Goal: Task Accomplishment & Management: Use online tool/utility

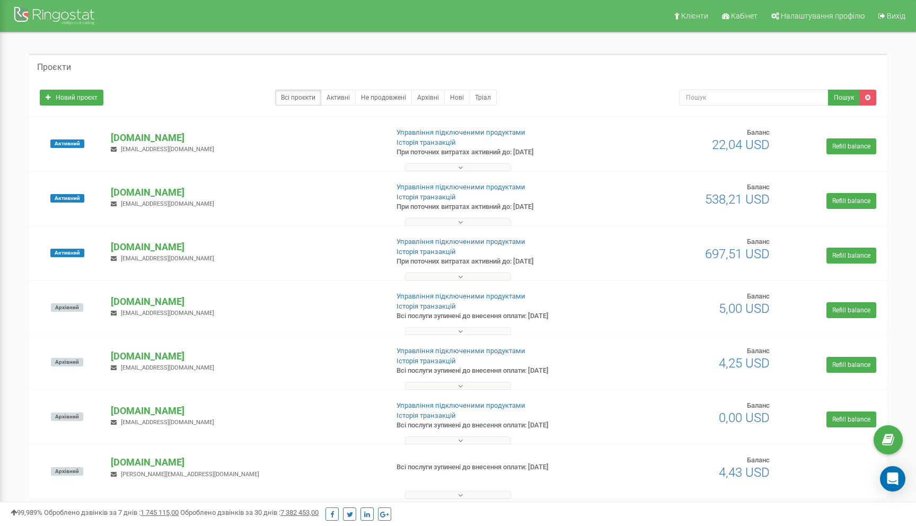
click at [452, 169] on button at bounding box center [458, 167] width 106 height 8
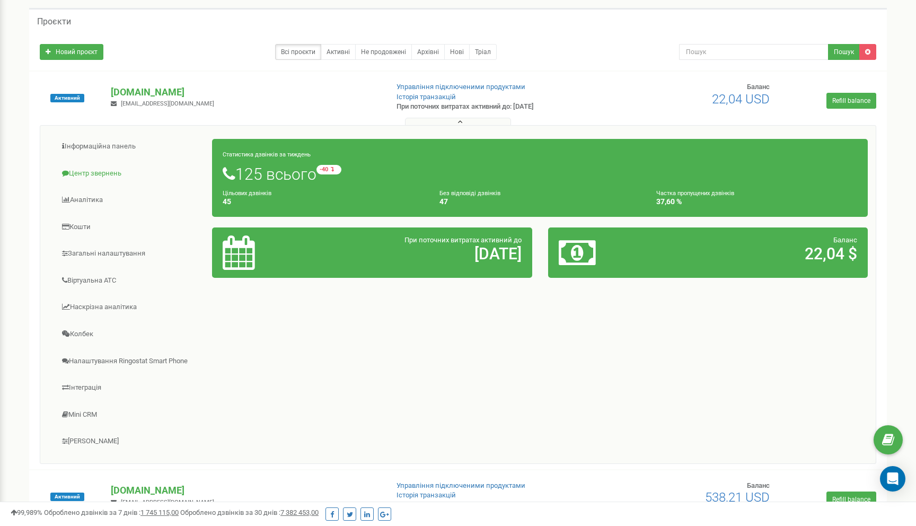
scroll to position [41, 0]
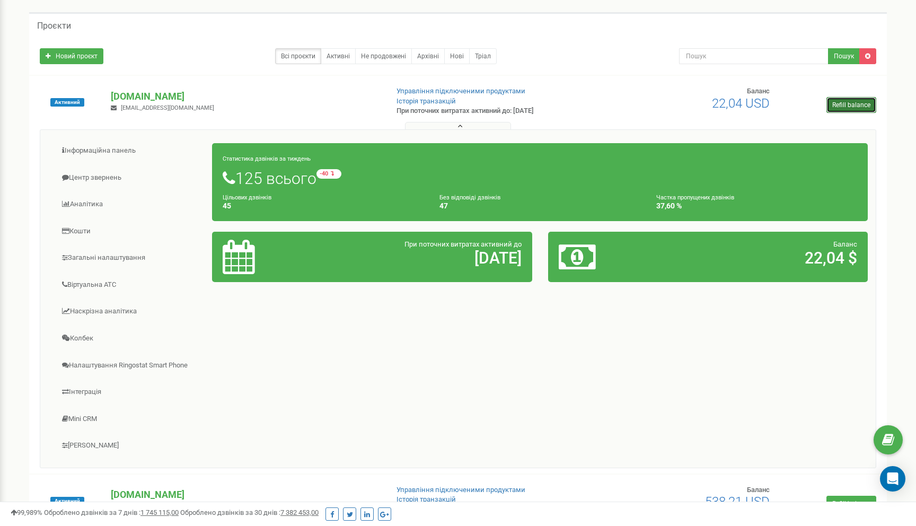
click at [866, 111] on link "Refill balance" at bounding box center [852, 105] width 50 height 16
click at [124, 175] on link "Центр звернень" at bounding box center [130, 178] width 164 height 26
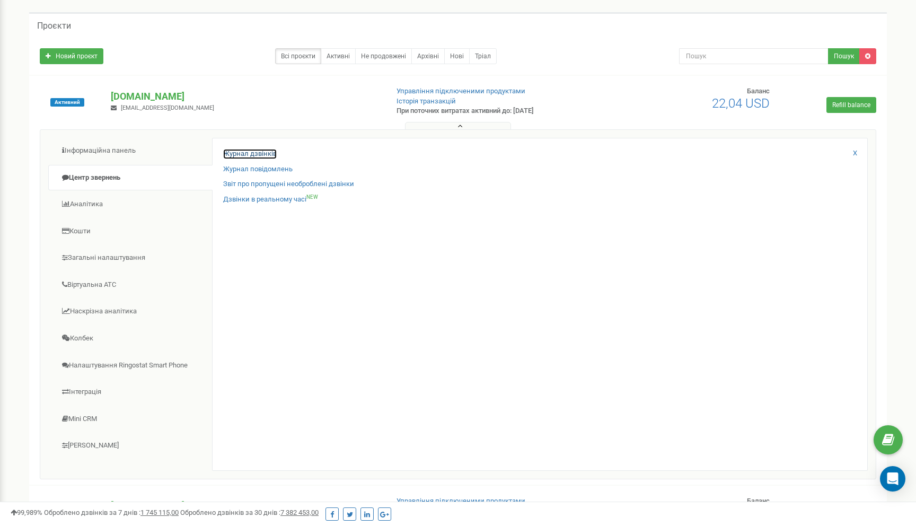
click at [247, 158] on link "Журнал дзвінків" at bounding box center [250, 154] width 54 height 10
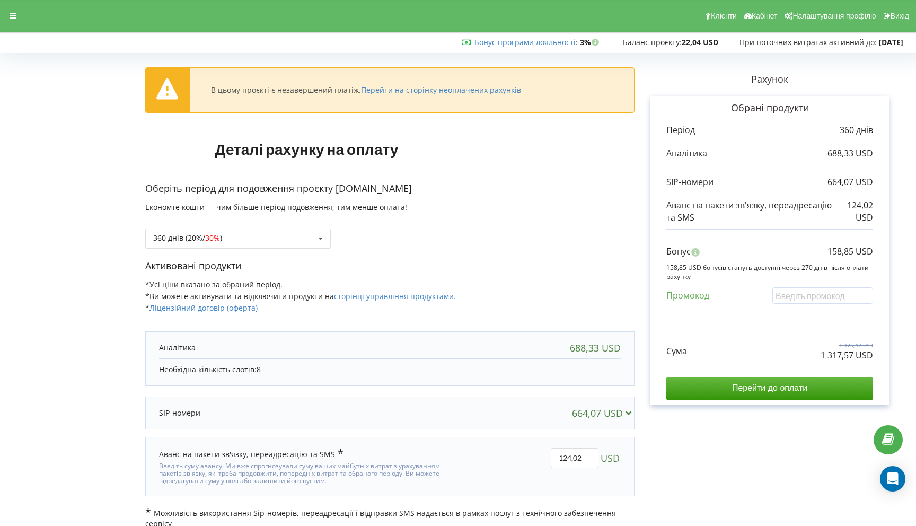
scroll to position [1, 0]
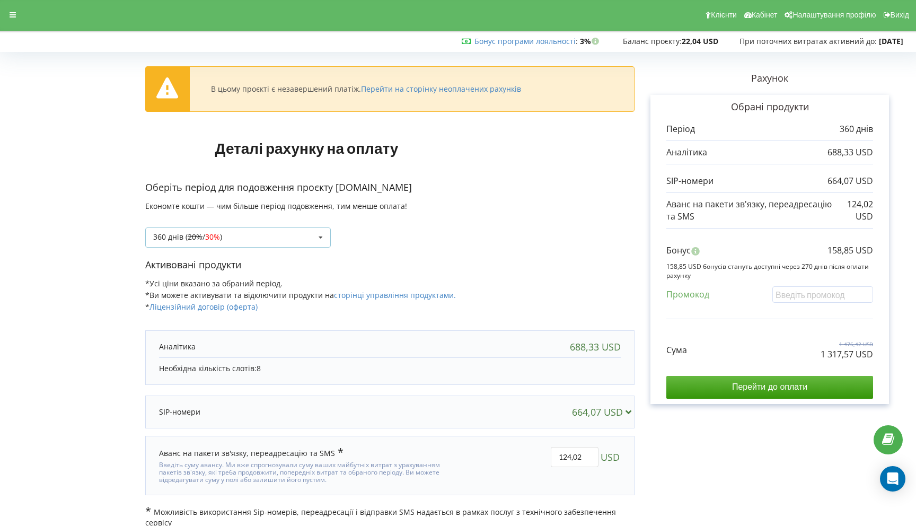
click at [261, 234] on div "360 днів ( 20% / 30% ) Поповнити баланс без подовження 20% / 30% )" at bounding box center [238, 237] width 186 height 20
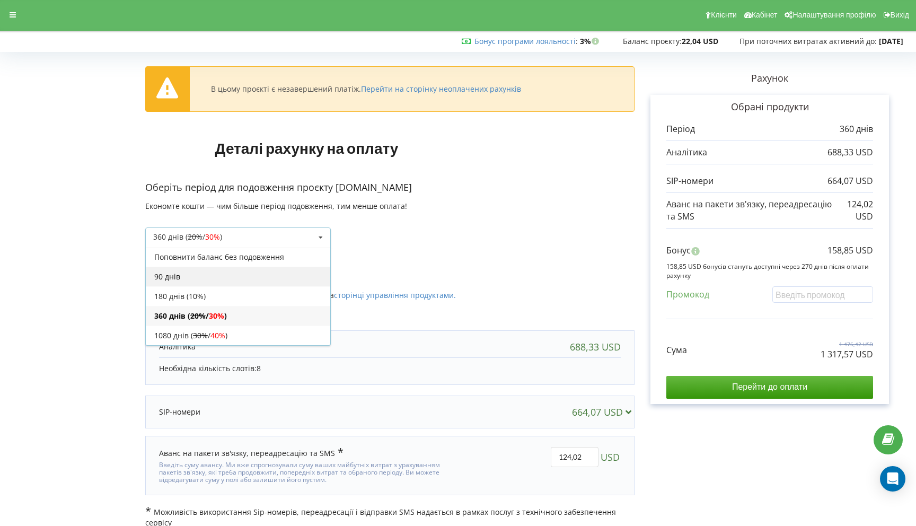
click at [196, 275] on div "90 днів" at bounding box center [238, 277] width 185 height 20
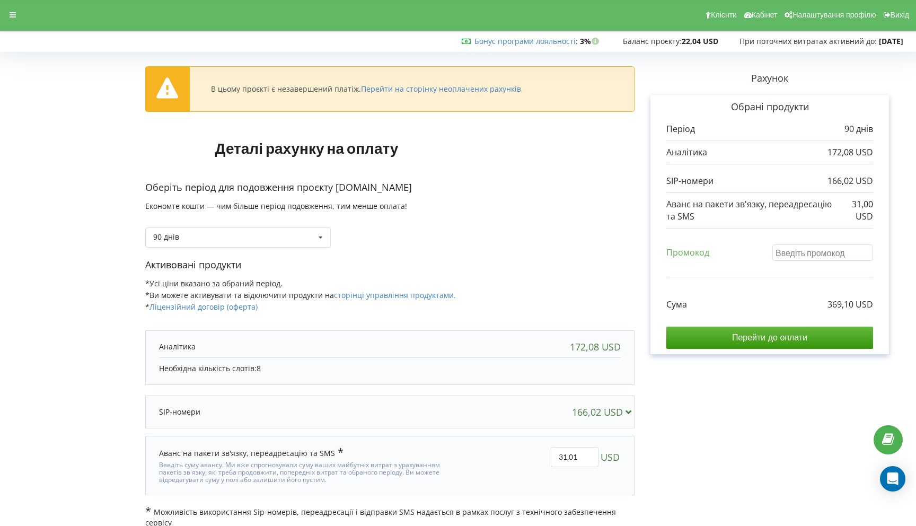
click at [801, 247] on input "text" at bounding box center [822, 252] width 101 height 16
click at [819, 247] on input "text" at bounding box center [822, 252] width 101 height 16
click at [825, 254] on input "text" at bounding box center [822, 252] width 101 height 16
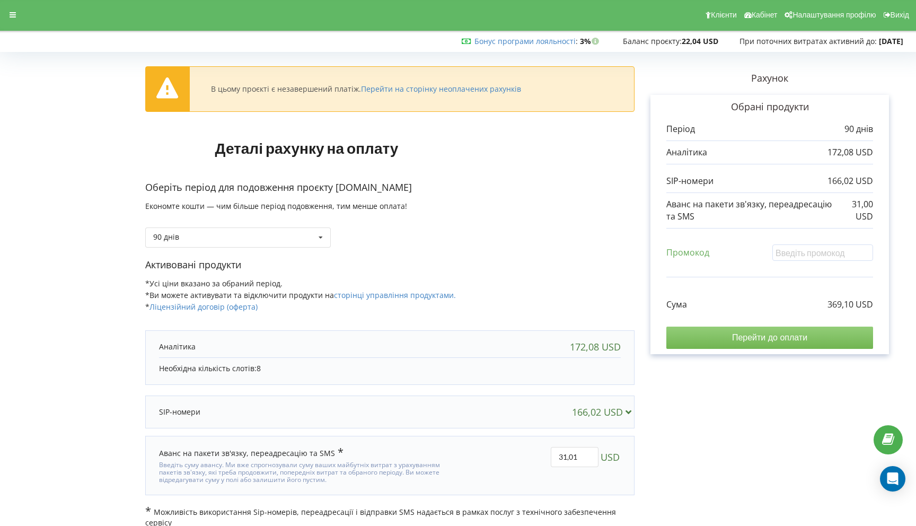
click at [776, 340] on input "Перейти до оплати" at bounding box center [769, 338] width 207 height 22
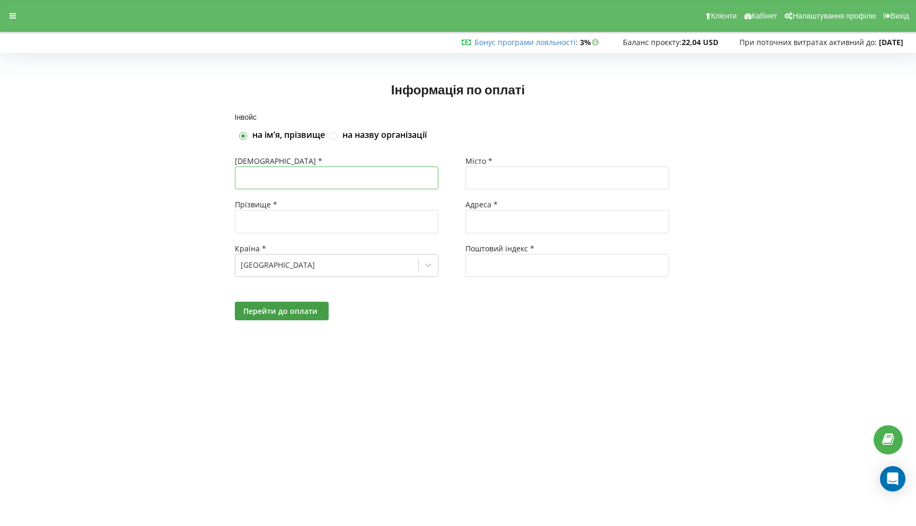
click at [359, 180] on input "text" at bounding box center [337, 177] width 204 height 23
type input "Воєвода"
type input "[PERSON_NAME]"
type input "Луцьк"
type input "Відродження 26б"
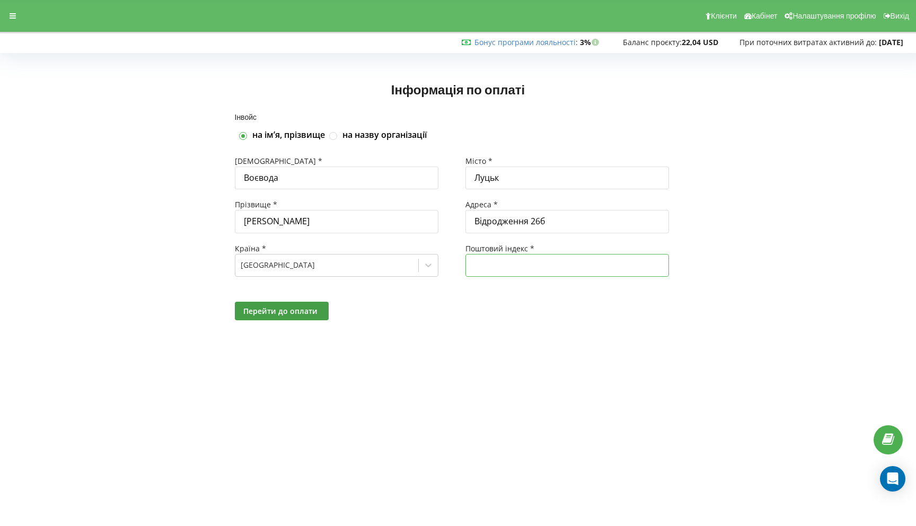
type input "43016"
click at [282, 306] on span "Перейти до оплати" at bounding box center [280, 311] width 74 height 10
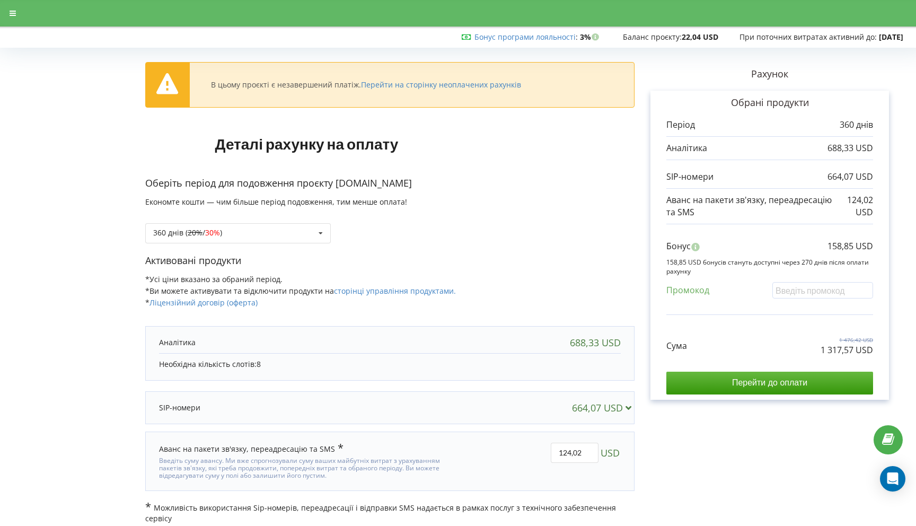
click at [293, 140] on h1 "Деталі рахунку на оплату" at bounding box center [306, 143] width 323 height 51
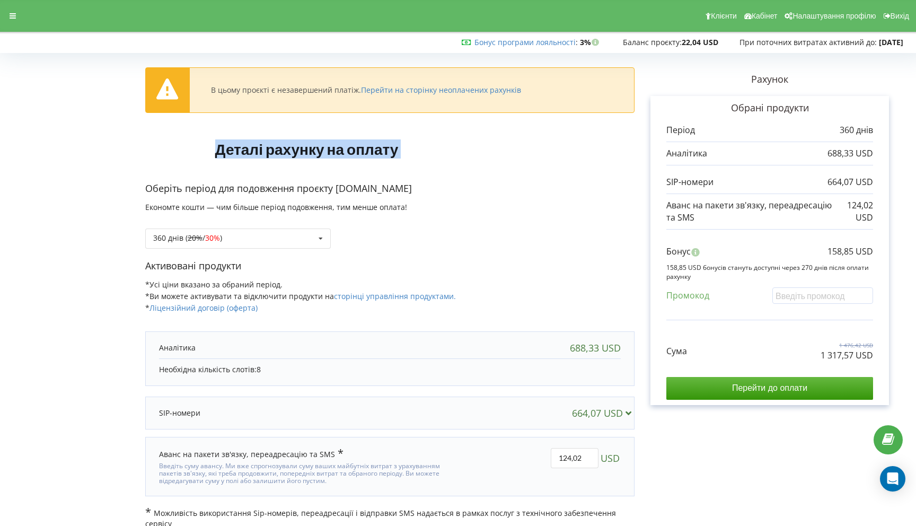
click at [293, 140] on h1 "Деталі рахунку на оплату" at bounding box center [306, 149] width 323 height 51
click at [425, 90] on link "Перейти на сторінку неоплачених рахунків" at bounding box center [441, 90] width 160 height 10
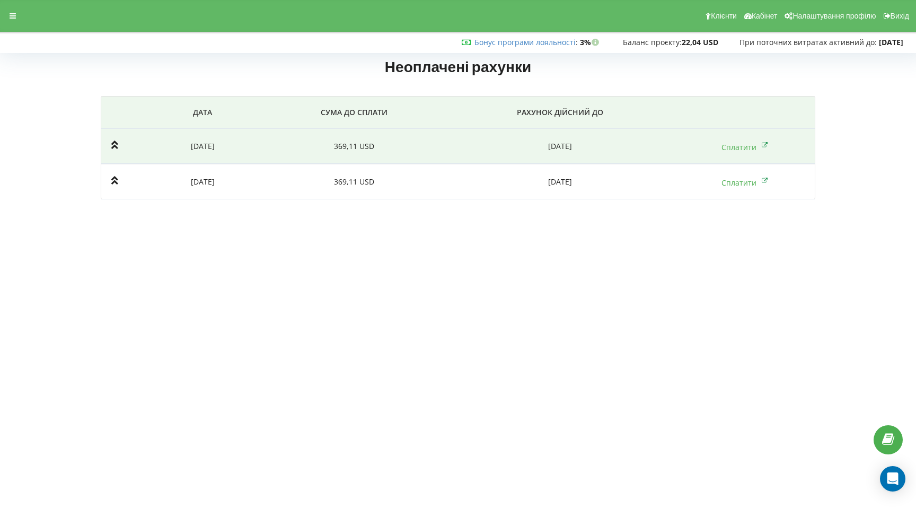
click at [113, 143] on icon at bounding box center [114, 144] width 7 height 8
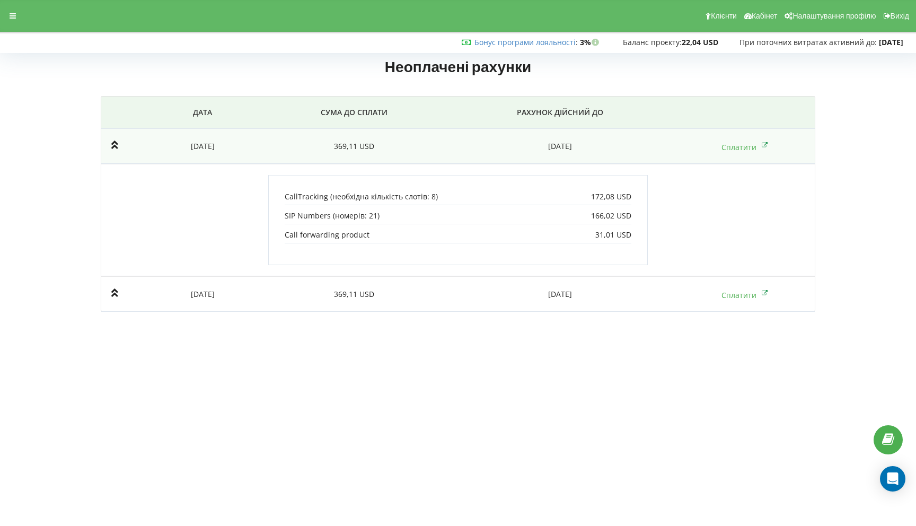
click at [113, 143] on icon at bounding box center [114, 144] width 7 height 8
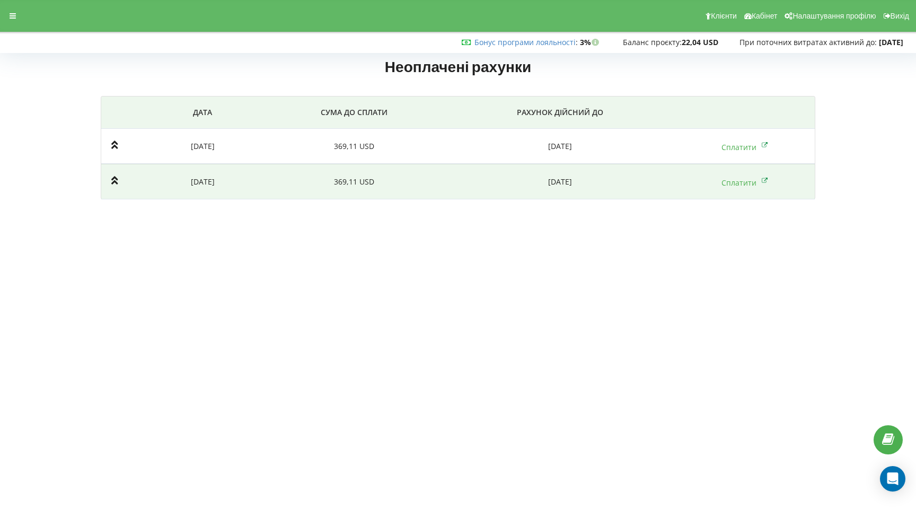
click at [133, 189] on td at bounding box center [122, 182] width 42 height 36
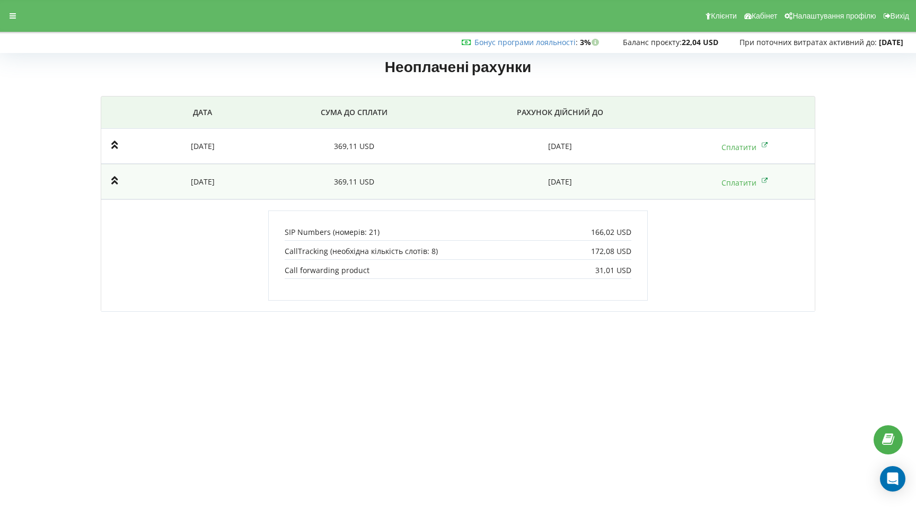
click at [133, 189] on td at bounding box center [122, 182] width 42 height 36
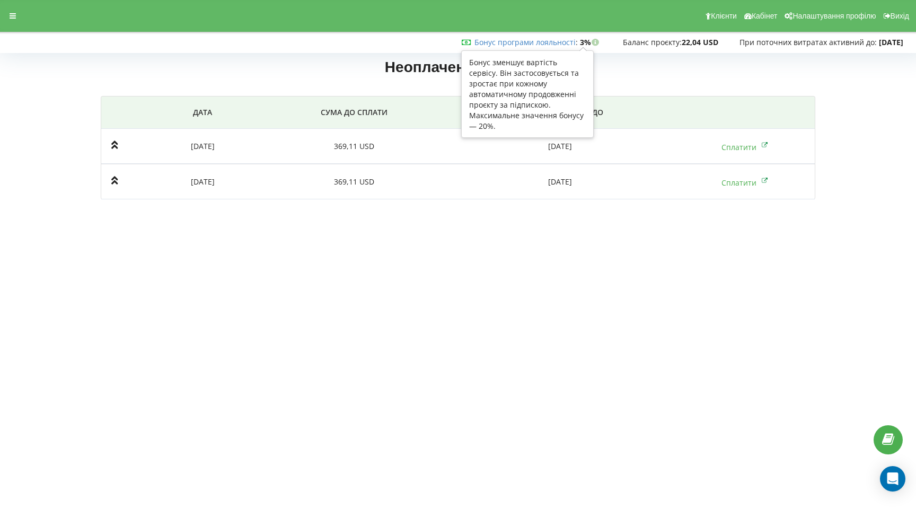
click at [591, 43] on icon at bounding box center [595, 40] width 9 height 7
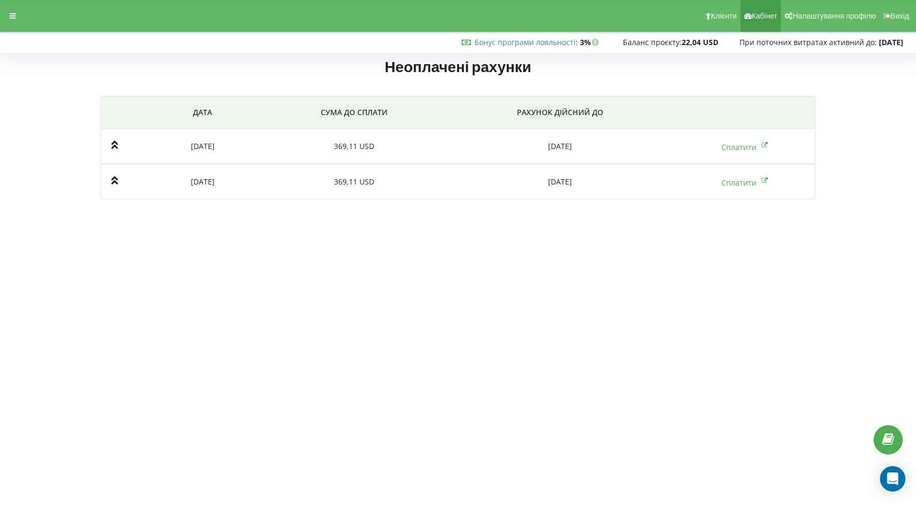
click at [752, 17] on icon at bounding box center [747, 15] width 7 height 7
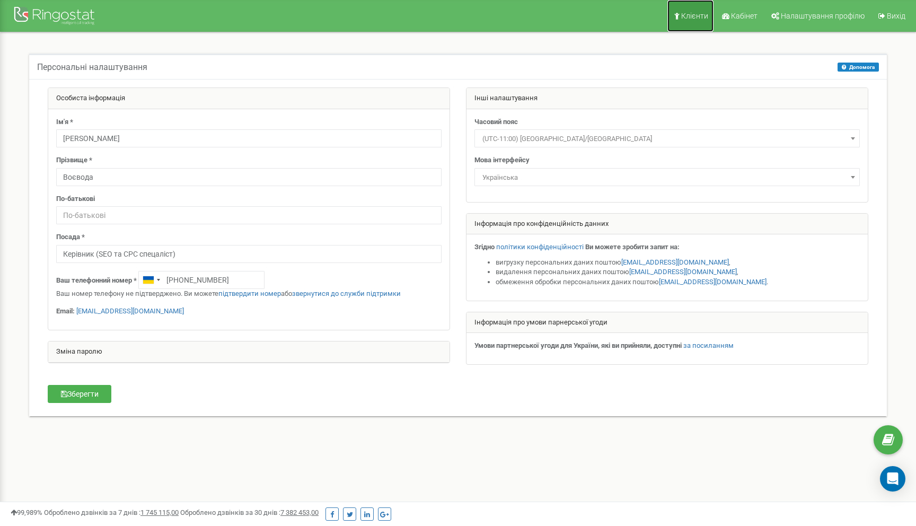
click at [706, 22] on link "Клієнти" at bounding box center [690, 16] width 46 height 32
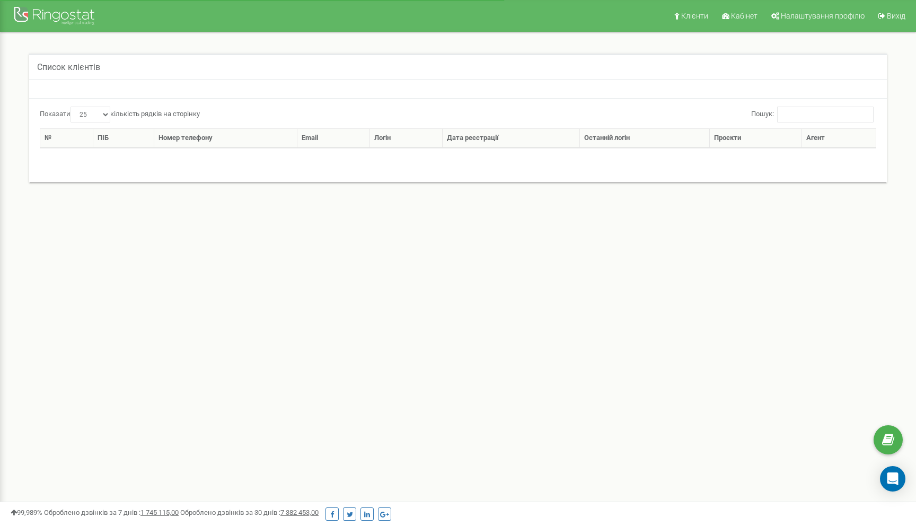
select select "25"
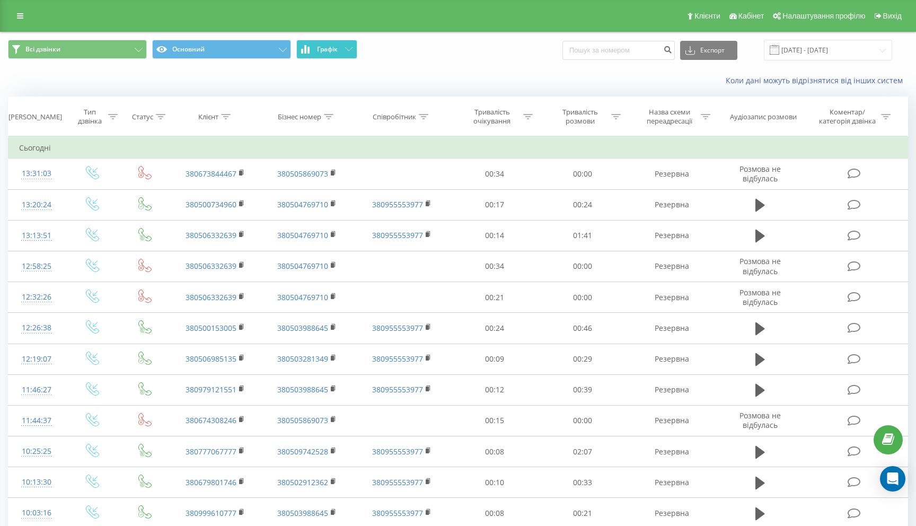
click at [313, 49] on button "Графік" at bounding box center [326, 49] width 61 height 19
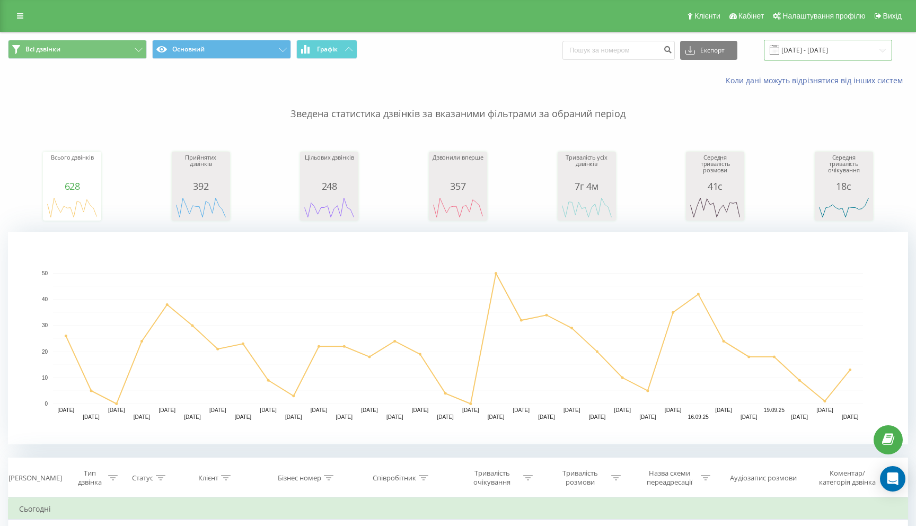
click at [821, 55] on input "[DATE] - [DATE]" at bounding box center [828, 50] width 128 height 21
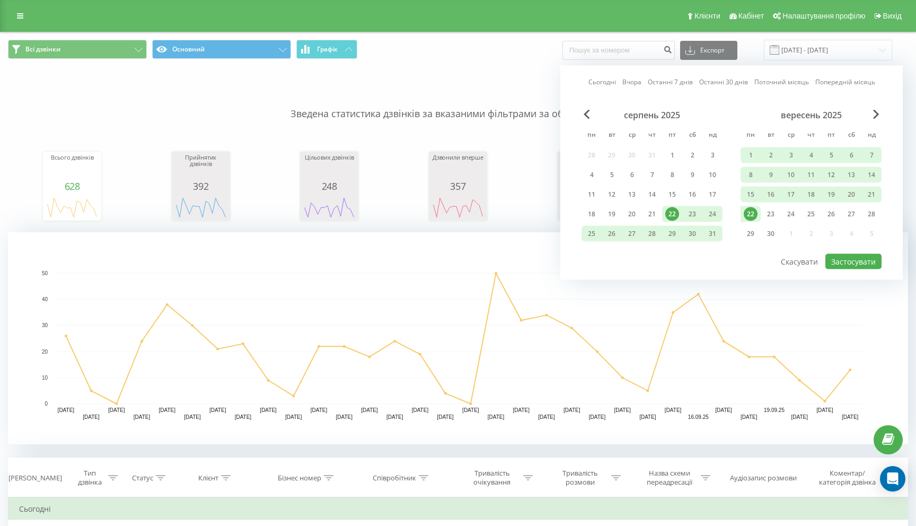
click at [589, 108] on div "Сьогодні Вчора Останні 7 днів Останні 30 днів Поточний місяць Попередній місяць…" at bounding box center [731, 173] width 342 height 214
click at [589, 113] on span "Previous Month" at bounding box center [587, 115] width 6 height 10
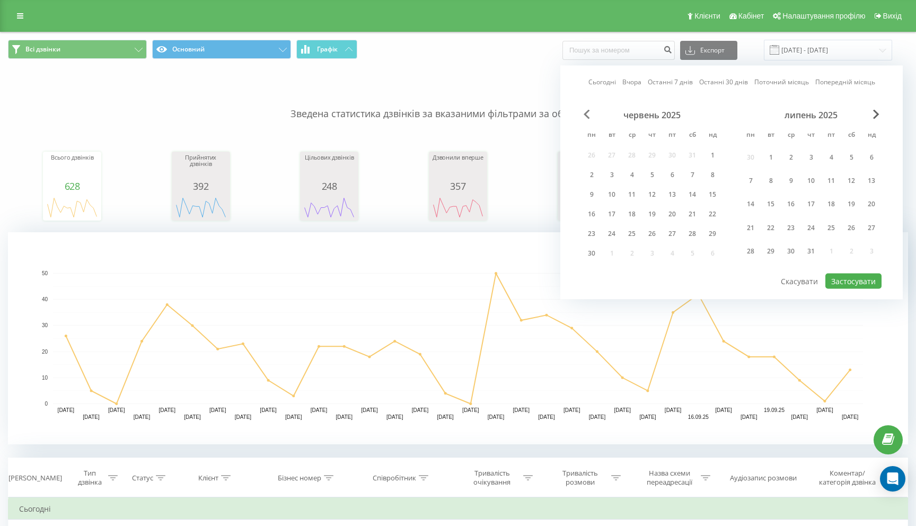
click at [589, 113] on span "Previous Month" at bounding box center [587, 115] width 6 height 10
click at [697, 159] on div "1" at bounding box center [693, 157] width 14 height 14
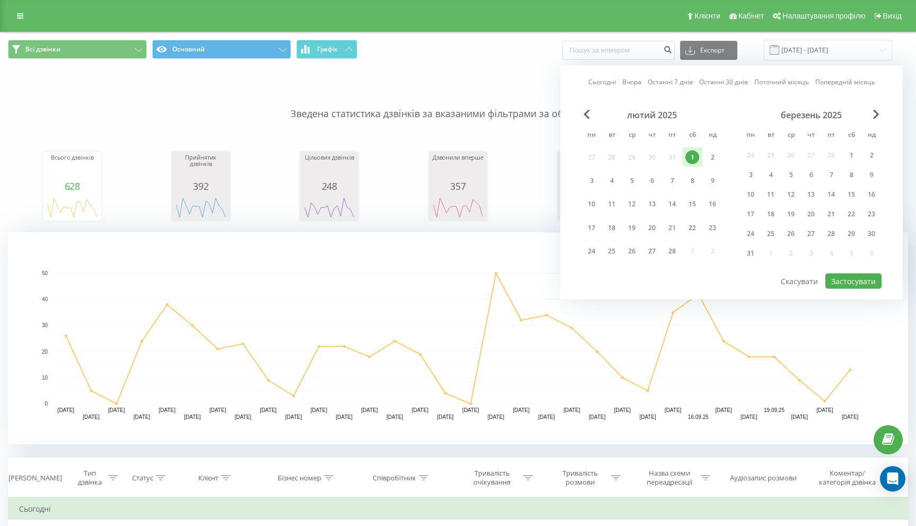
click at [880, 114] on div "березень 2025" at bounding box center [811, 115] width 141 height 11
click at [877, 114] on span "Next Month" at bounding box center [876, 115] width 6 height 10
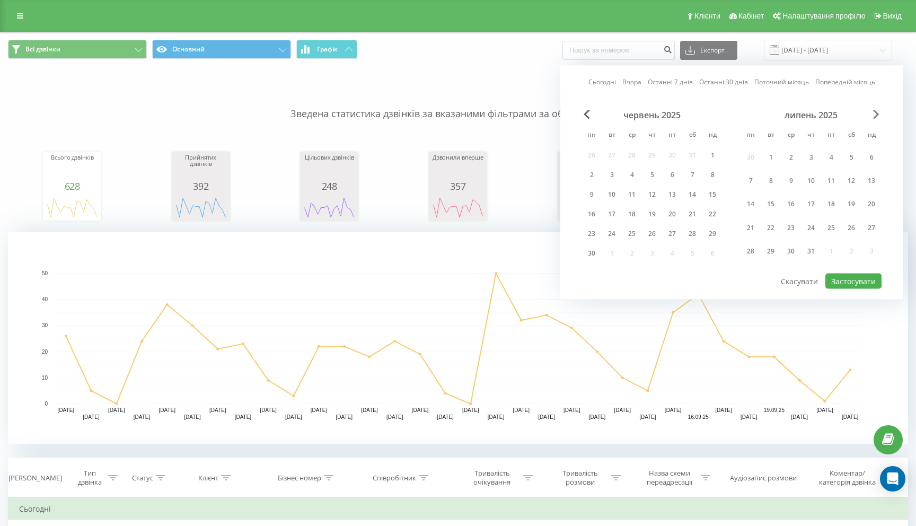
click at [877, 114] on span "Next Month" at bounding box center [876, 115] width 6 height 10
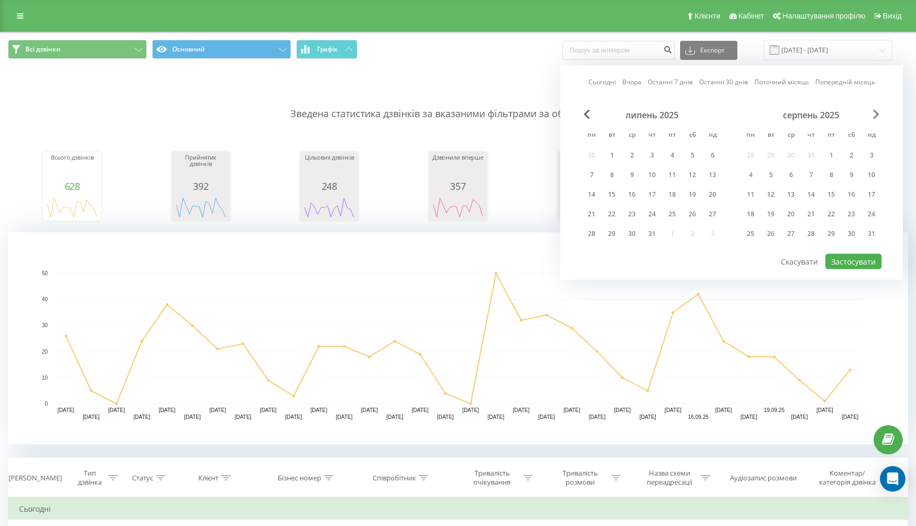
click at [877, 114] on span "Next Month" at bounding box center [876, 115] width 6 height 10
click at [588, 115] on span "Previous Month" at bounding box center [587, 115] width 6 height 10
click at [589, 217] on div "22" at bounding box center [592, 214] width 14 height 14
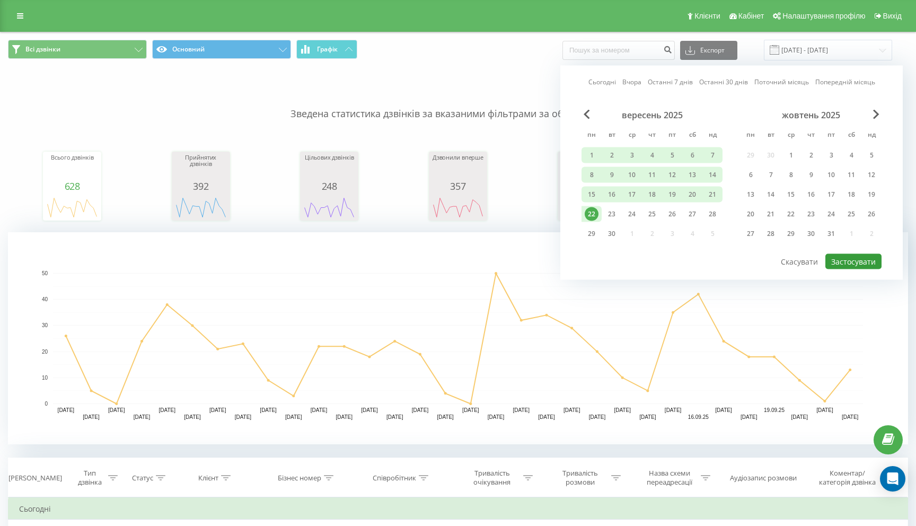
click at [845, 260] on button "Застосувати" at bounding box center [853, 261] width 56 height 15
type input "[DATE] - [DATE]"
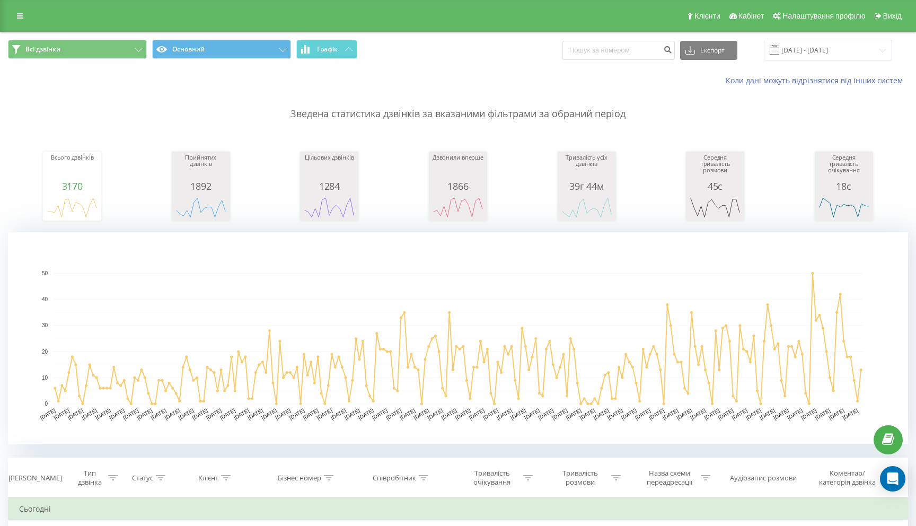
click at [710, 143] on div "Всього дзвінків 3170 date totalCalls [DATE] 6 [DATE] 6 [DATE] 5 [DATE] [PHONE_N…" at bounding box center [458, 175] width 900 height 91
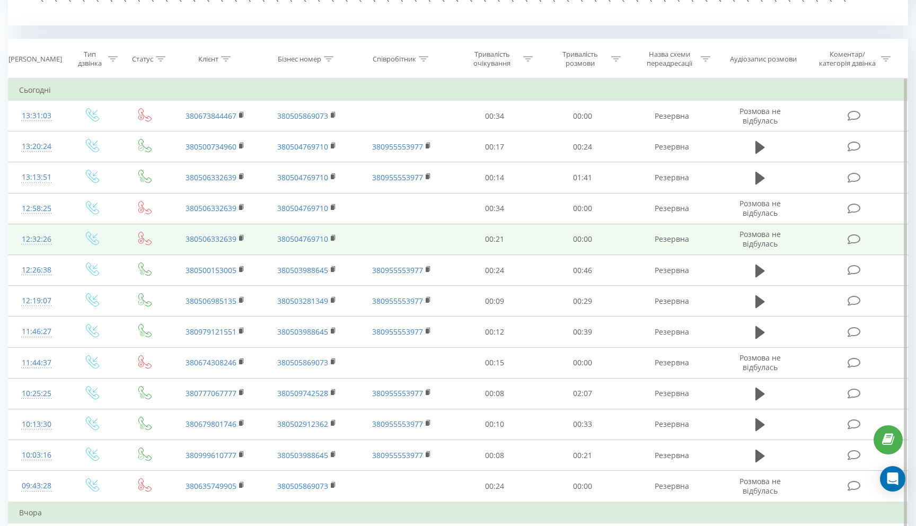
scroll to position [455, 0]
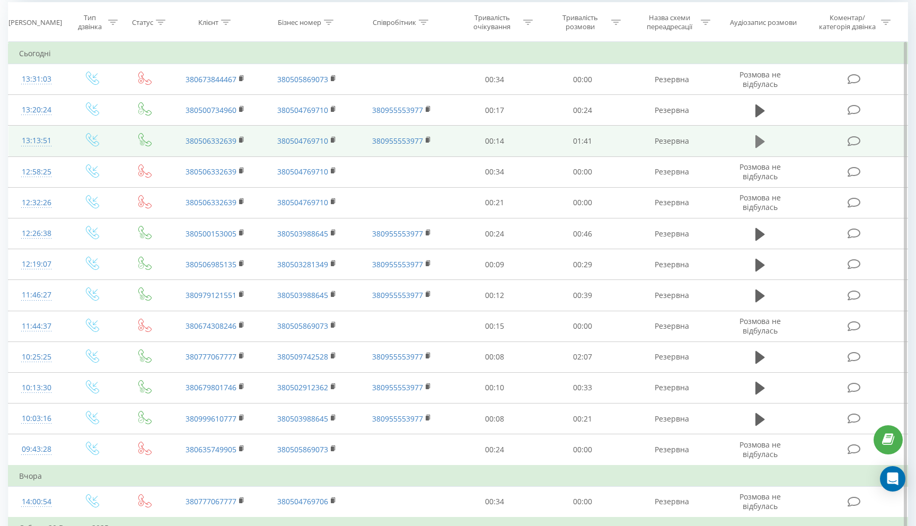
click at [760, 139] on icon at bounding box center [761, 141] width 10 height 13
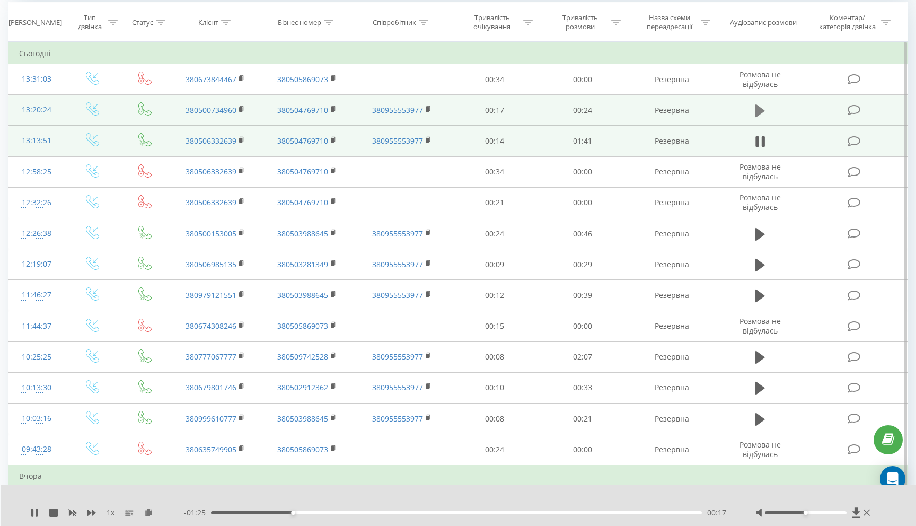
click at [755, 107] on button at bounding box center [760, 111] width 16 height 16
drag, startPoint x: 818, startPoint y: 512, endPoint x: 822, endPoint y: 515, distance: 5.7
click at [822, 515] on div at bounding box center [814, 512] width 117 height 11
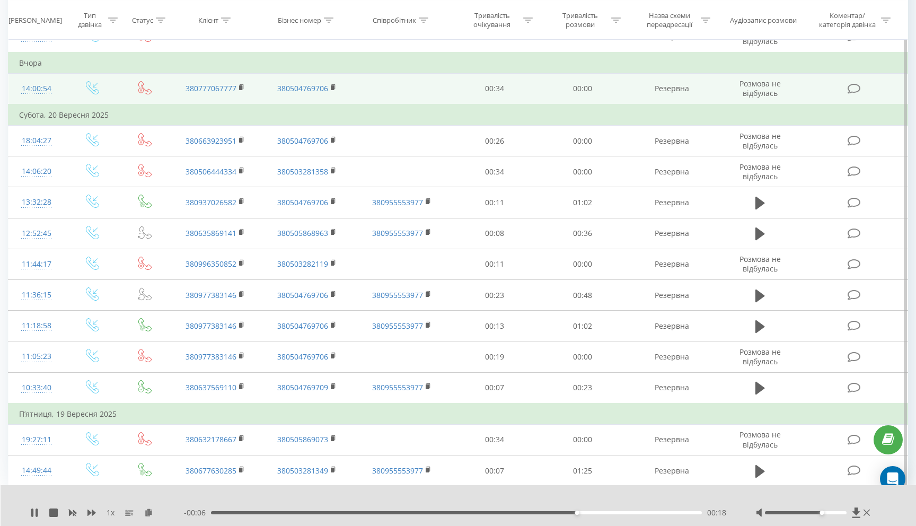
scroll to position [909, 0]
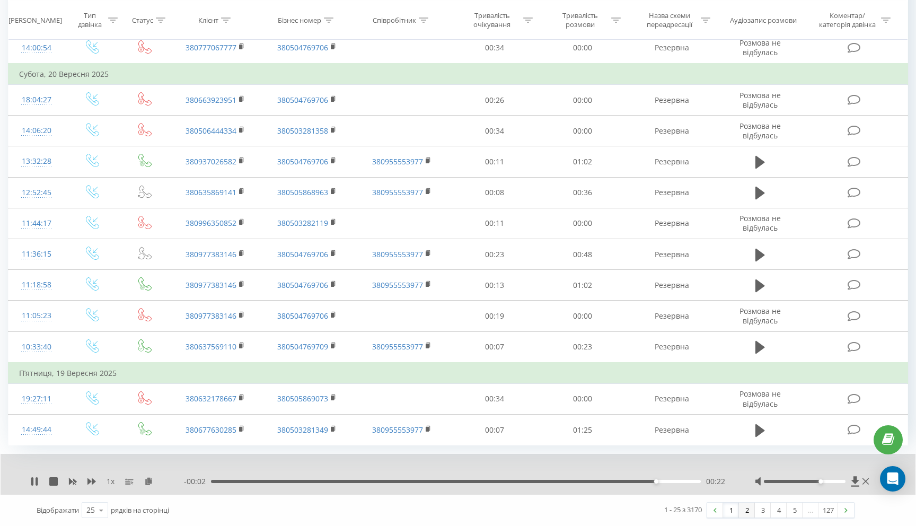
click at [749, 514] on link "2" at bounding box center [747, 510] width 16 height 15
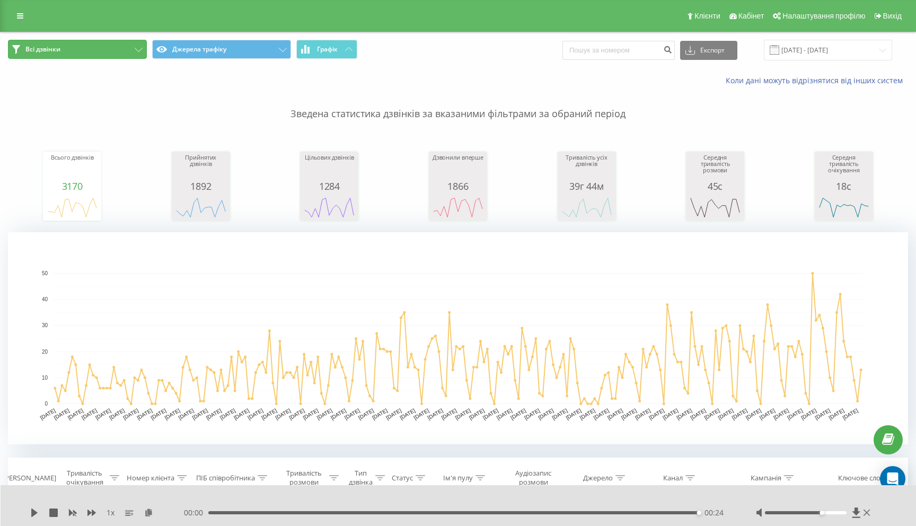
click at [111, 43] on button "Всі дзвінки" at bounding box center [77, 49] width 139 height 19
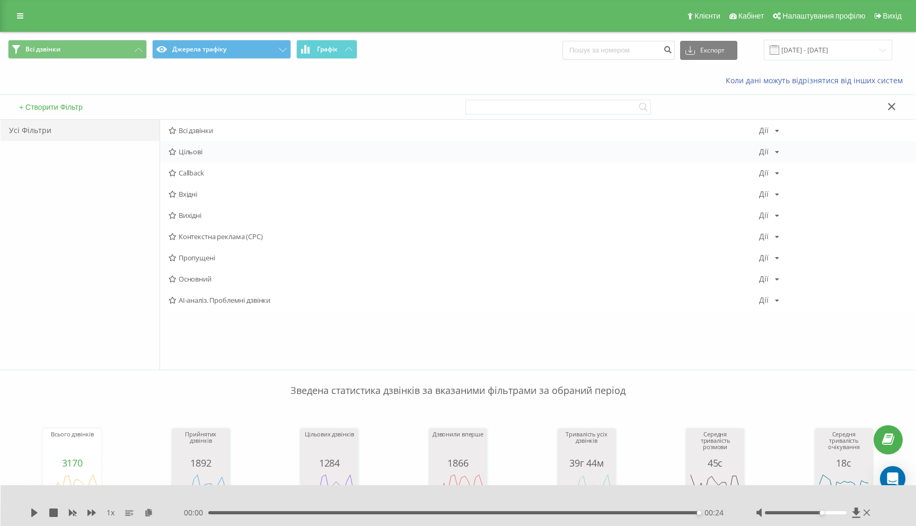
click at [773, 154] on div "[PERSON_NAME] Копіювати Видалити За замовчуванням Поділитися" at bounding box center [769, 151] width 20 height 7
click at [775, 151] on icon at bounding box center [777, 152] width 4 height 6
click at [62, 102] on button "+ Створити Фільтр" at bounding box center [51, 107] width 70 height 10
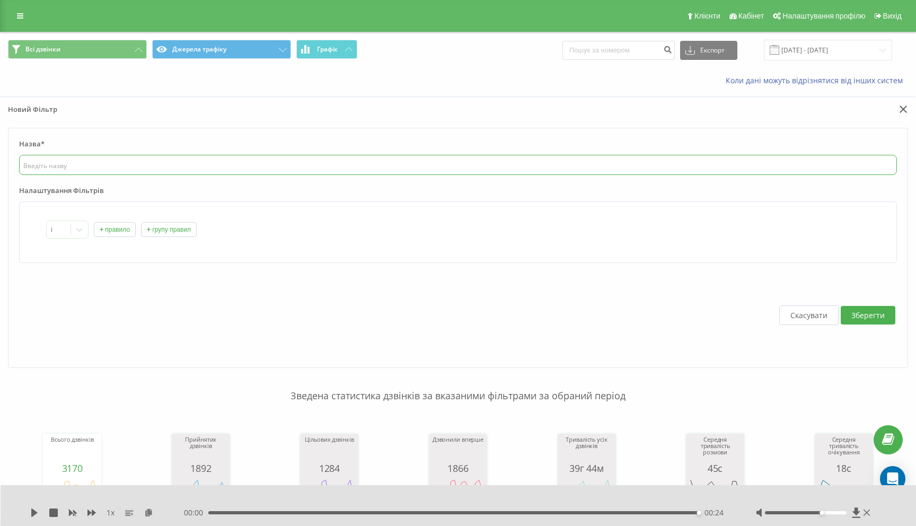
click at [127, 164] on input "text" at bounding box center [458, 165] width 878 height 20
click at [106, 233] on button "+ правило" at bounding box center [115, 229] width 42 height 15
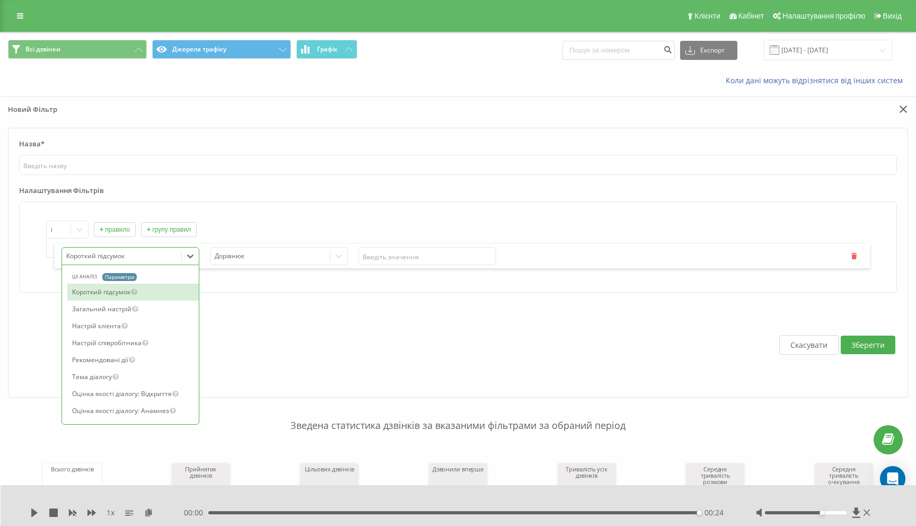
click at [188, 254] on icon at bounding box center [190, 256] width 11 height 11
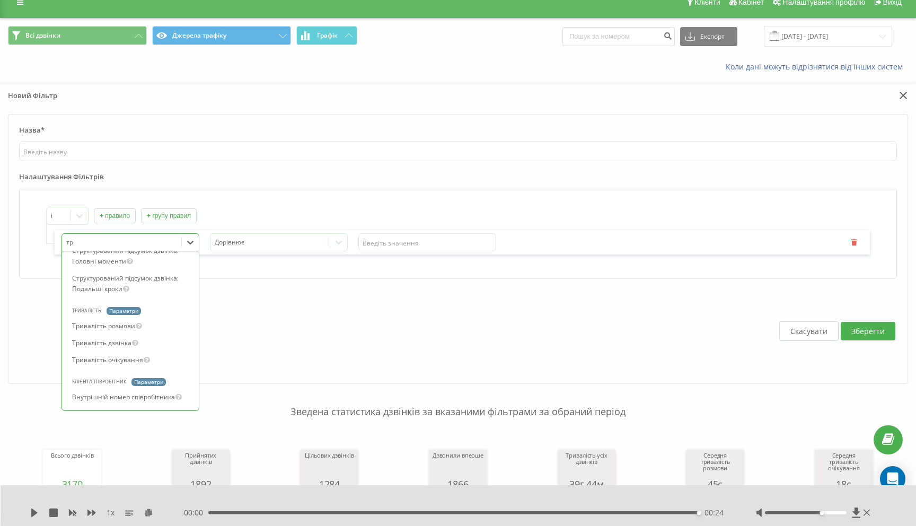
scroll to position [68, 0]
type input "три"
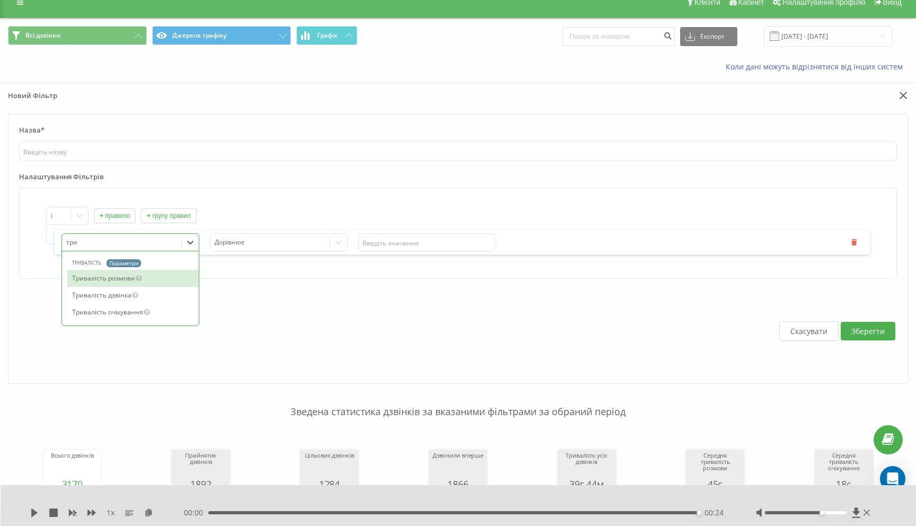
scroll to position [0, 0]
click at [153, 276] on div "Тривалість розмови" at bounding box center [132, 278] width 131 height 17
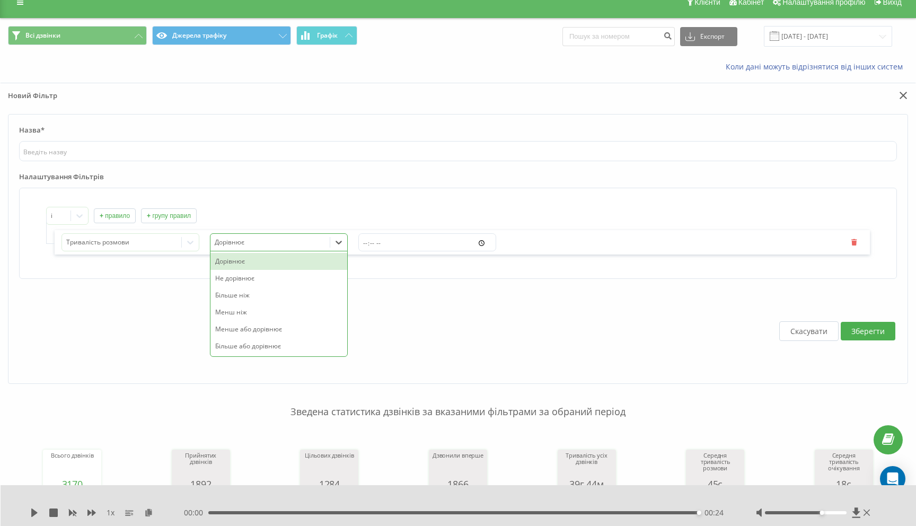
click at [318, 239] on div at bounding box center [270, 242] width 111 height 12
click at [257, 292] on div "Більше ніж" at bounding box center [278, 295] width 137 height 17
click at [379, 243] on input "time" at bounding box center [427, 242] width 138 height 18
click at [383, 239] on input "time" at bounding box center [427, 242] width 138 height 18
click at [383, 240] on input "time" at bounding box center [427, 242] width 138 height 18
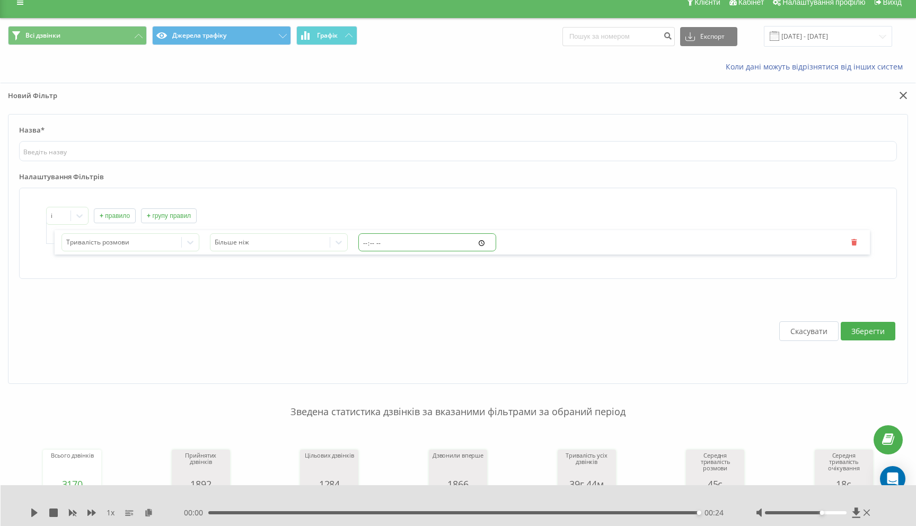
click at [381, 240] on input "time" at bounding box center [427, 242] width 138 height 18
click at [379, 244] on input "time" at bounding box center [427, 242] width 138 height 18
click at [372, 243] on input "time" at bounding box center [427, 242] width 138 height 18
type input "00:50"
click at [599, 241] on div "Тривалість розмови Більше ніж 00:50" at bounding box center [462, 242] width 815 height 24
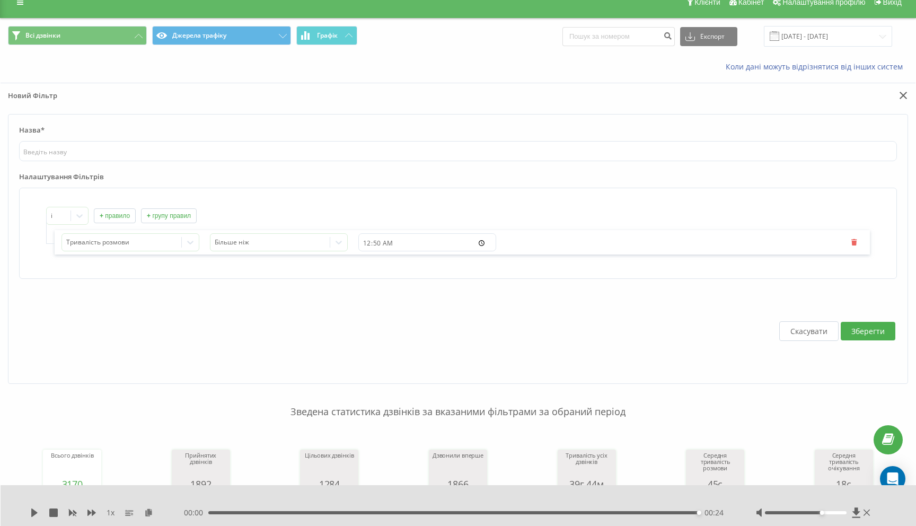
click at [858, 328] on button "Зберегти" at bounding box center [868, 331] width 55 height 19
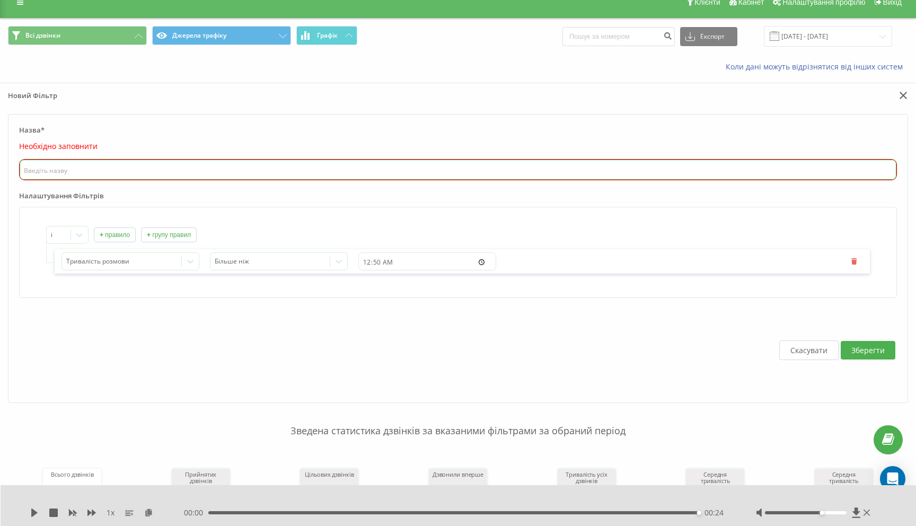
click at [128, 167] on input "text" at bounding box center [458, 170] width 877 height 20
type input "т"
type input "цільові"
click at [872, 353] on button "Зберегти" at bounding box center [868, 350] width 55 height 19
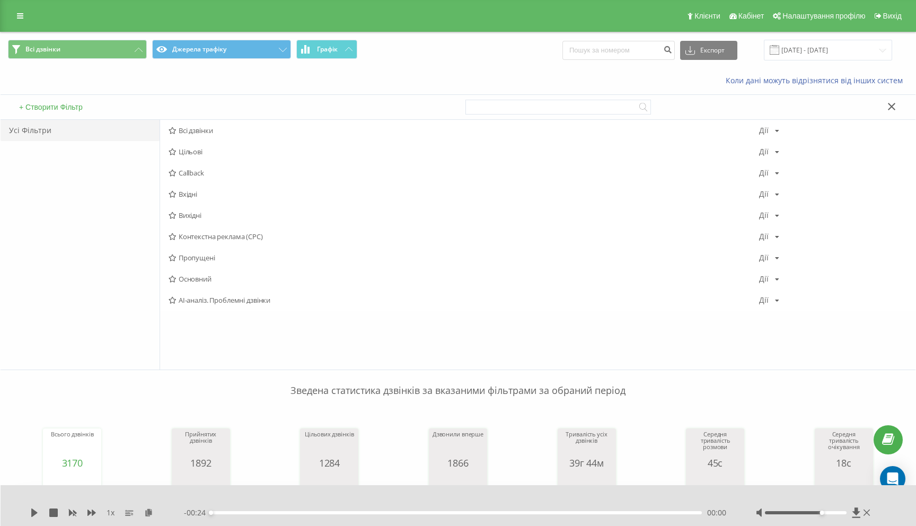
click at [39, 128] on div "Усі Фільтри" at bounding box center [80, 130] width 159 height 21
click at [894, 95] on div at bounding box center [687, 107] width 443 height 24
click at [894, 102] on button at bounding box center [891, 107] width 15 height 11
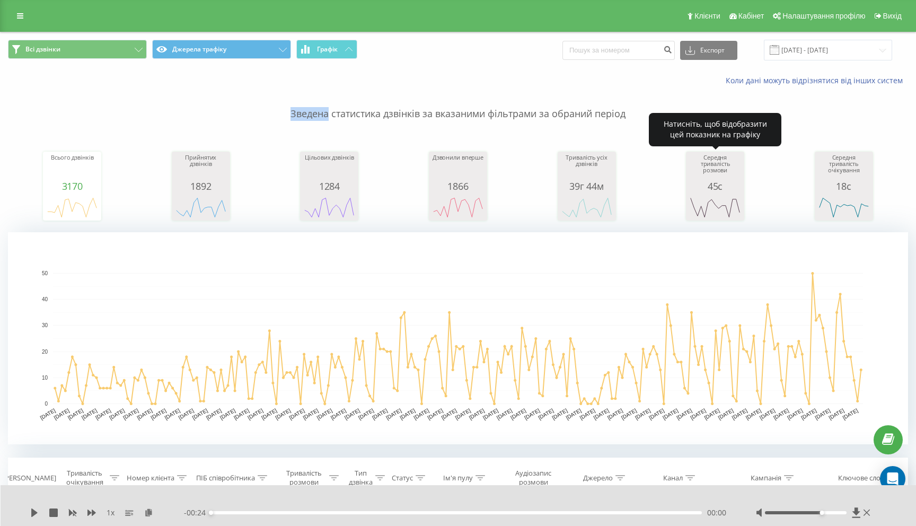
click at [724, 192] on icon "A chart." at bounding box center [715, 207] width 53 height 32
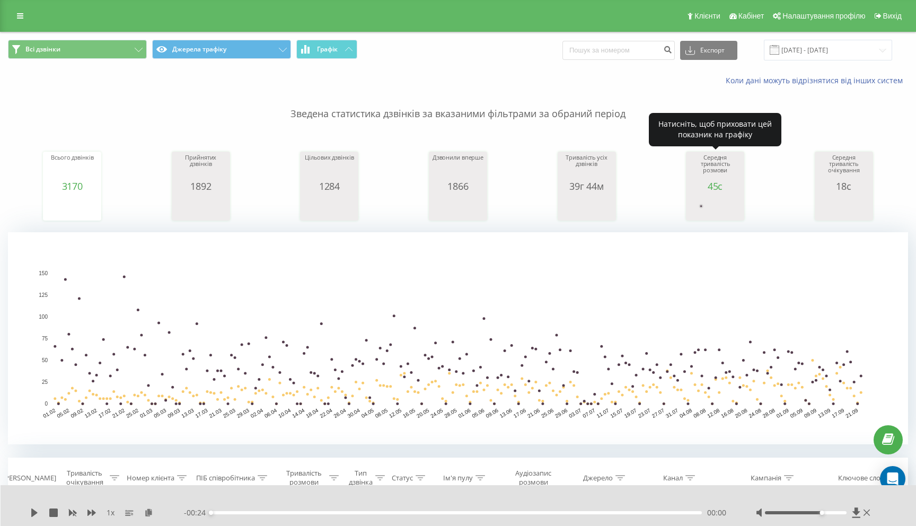
click at [701, 203] on rect "A chart." at bounding box center [715, 208] width 53 height 20
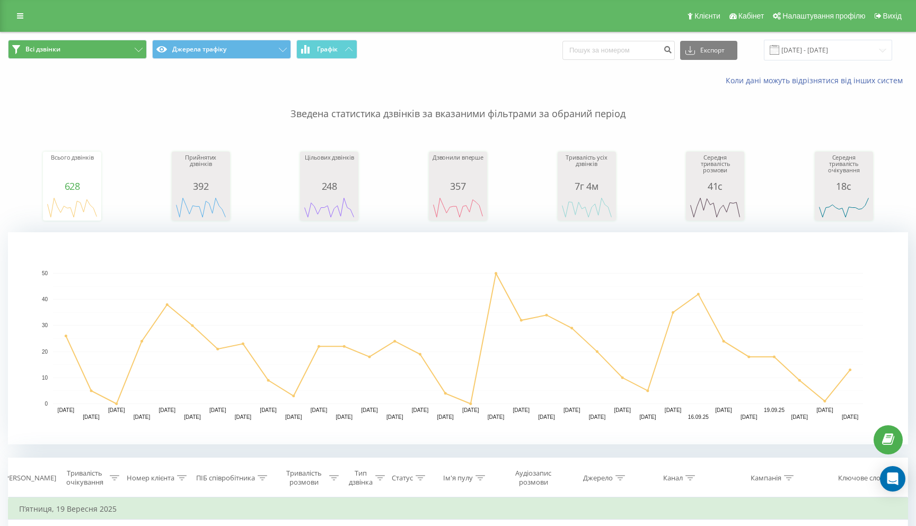
click at [95, 53] on button "Всі дзвінки" at bounding box center [77, 49] width 139 height 19
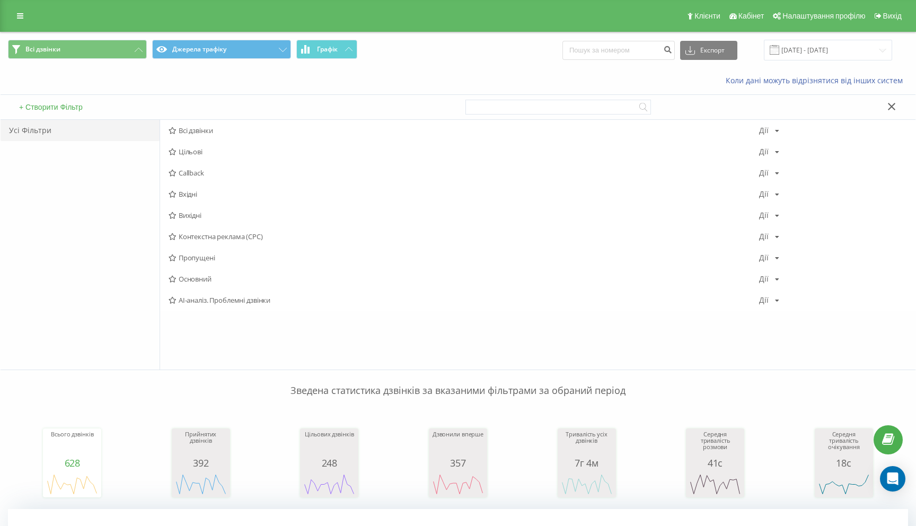
click at [39, 108] on button "+ Створити Фільтр" at bounding box center [51, 107] width 70 height 10
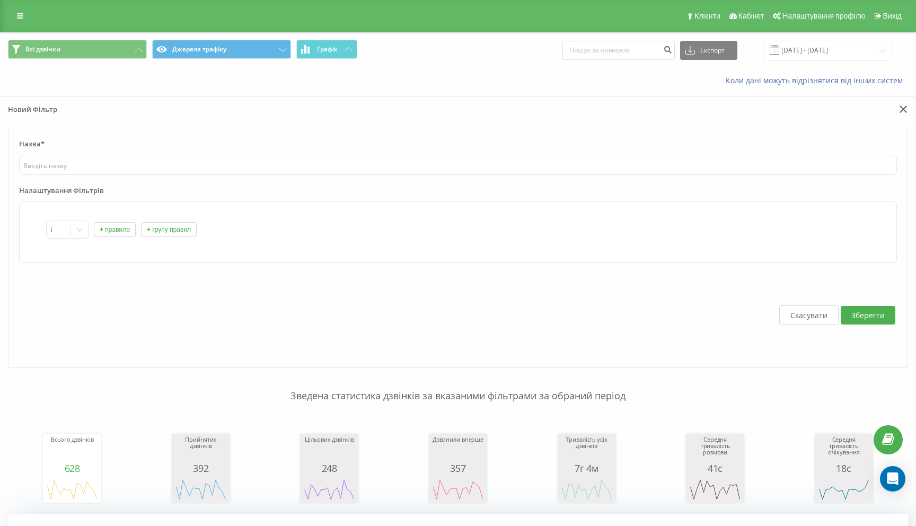
click at [54, 150] on label "Назва*" at bounding box center [458, 147] width 878 height 16
click at [898, 110] on button at bounding box center [902, 109] width 12 height 11
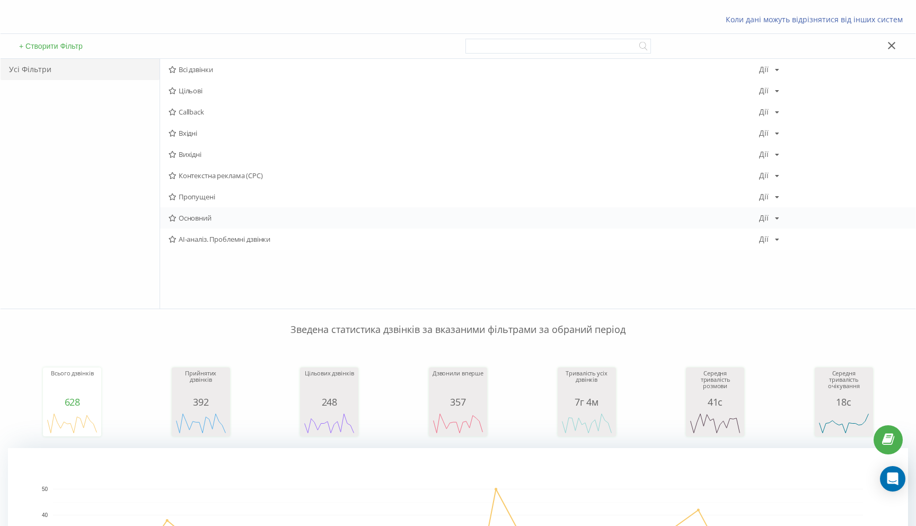
scroll to position [62, 0]
click at [212, 85] on div "Цільові Дії Редагувати Копіювати Видалити За замовчуванням Поділитися" at bounding box center [538, 90] width 756 height 21
click at [178, 86] on span "Цільові" at bounding box center [464, 89] width 591 height 7
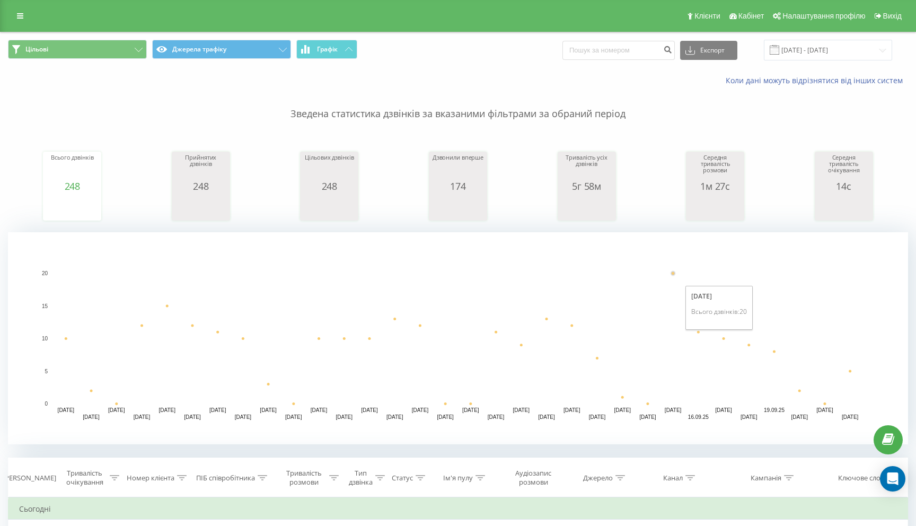
scroll to position [23, 0]
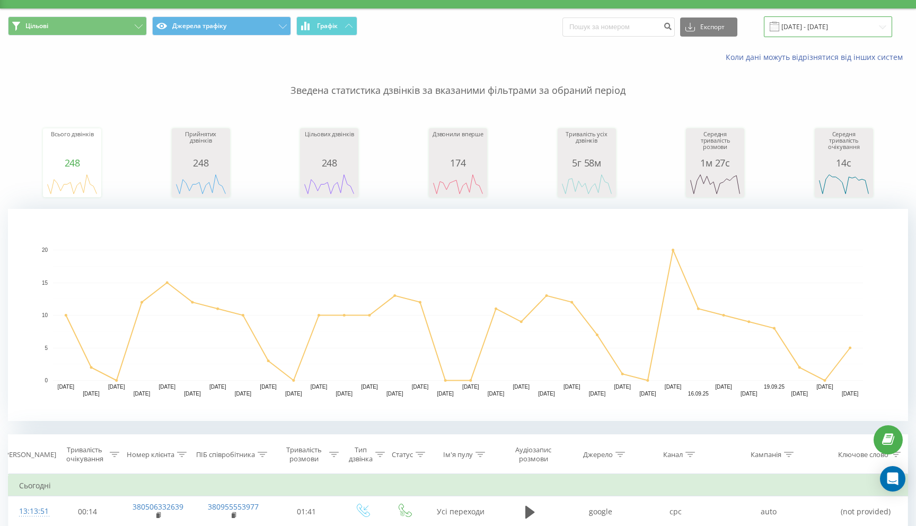
click at [803, 31] on input "[DATE] - [DATE]" at bounding box center [828, 26] width 128 height 21
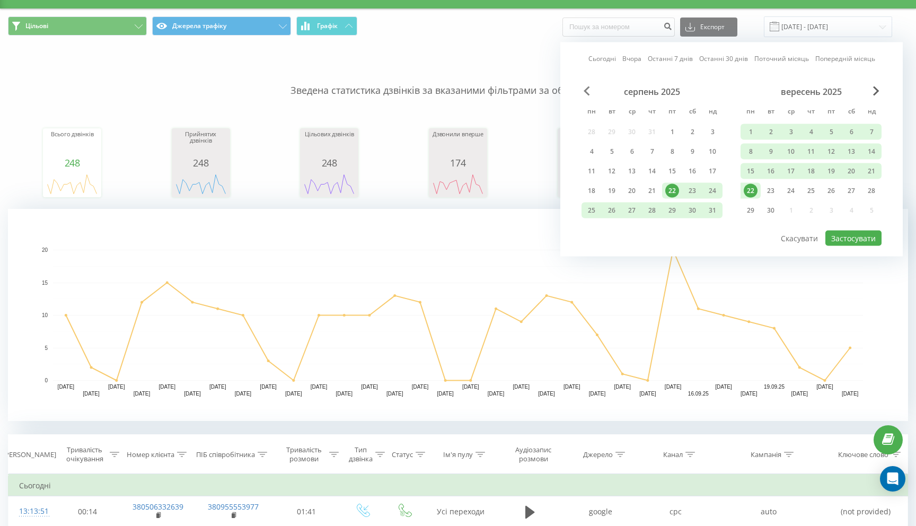
click at [584, 91] on span "Previous Month" at bounding box center [587, 91] width 6 height 10
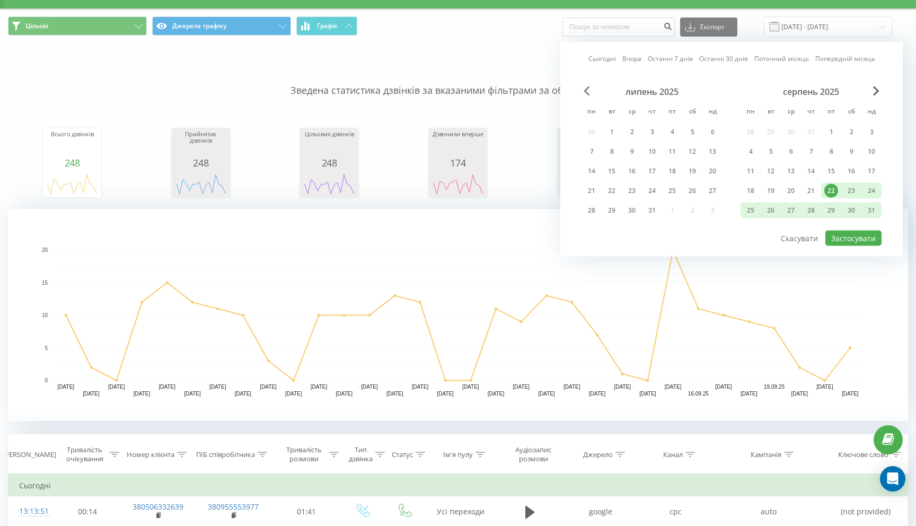
click at [584, 91] on span "Previous Month" at bounding box center [587, 91] width 6 height 10
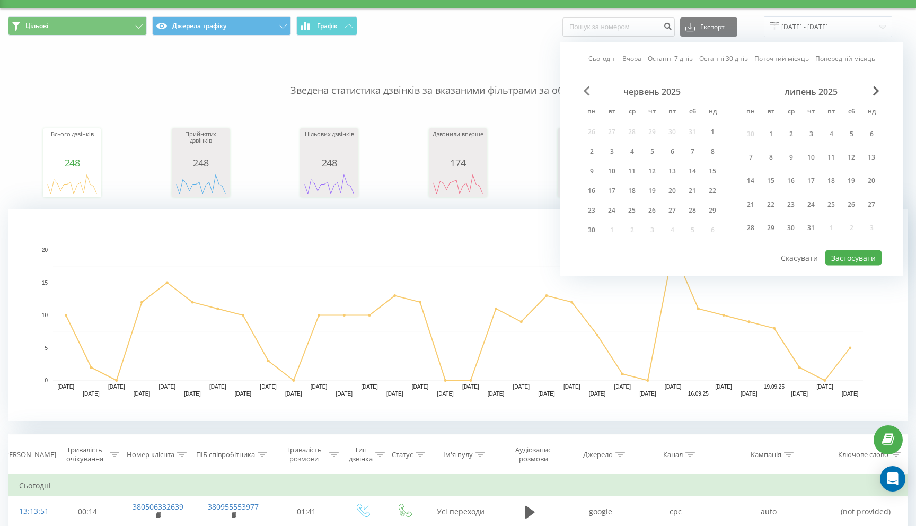
click at [584, 91] on span "Previous Month" at bounding box center [587, 91] width 6 height 10
click at [651, 138] on div "1" at bounding box center [652, 134] width 14 height 14
click at [873, 87] on span "Next Month" at bounding box center [876, 91] width 6 height 10
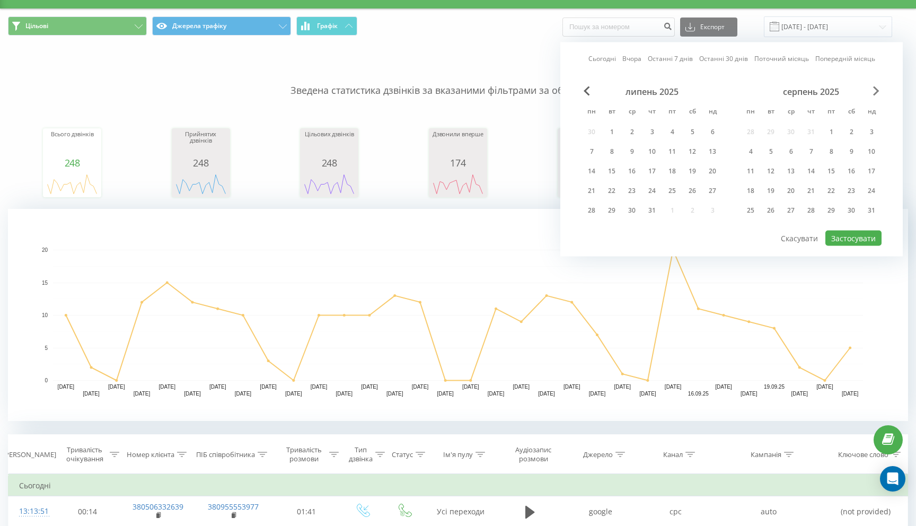
click at [873, 87] on span "Next Month" at bounding box center [876, 91] width 6 height 10
click at [875, 88] on span "Next Month" at bounding box center [876, 91] width 6 height 10
click at [874, 91] on span "Next Month" at bounding box center [876, 91] width 6 height 10
click at [589, 91] on span "Previous Month" at bounding box center [587, 91] width 6 height 10
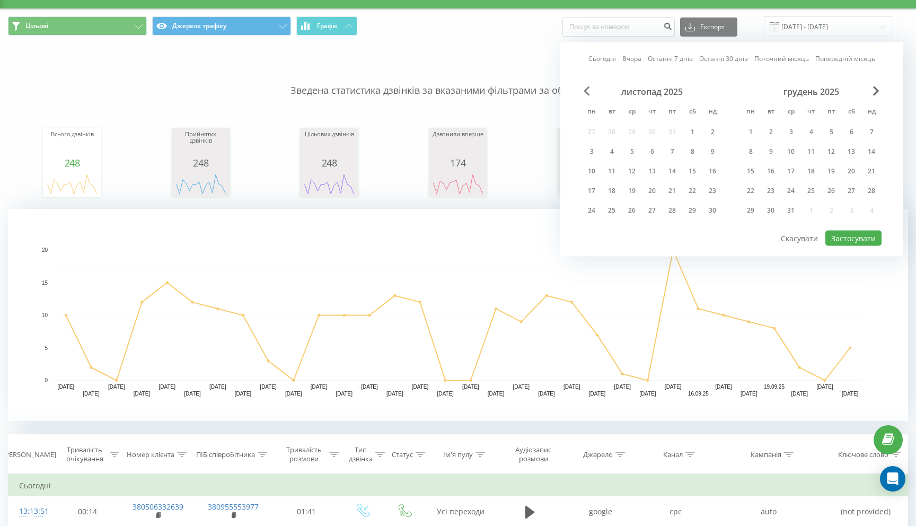
click at [589, 91] on span "Previous Month" at bounding box center [587, 91] width 6 height 10
click at [751, 191] on div "22" at bounding box center [751, 191] width 14 height 14
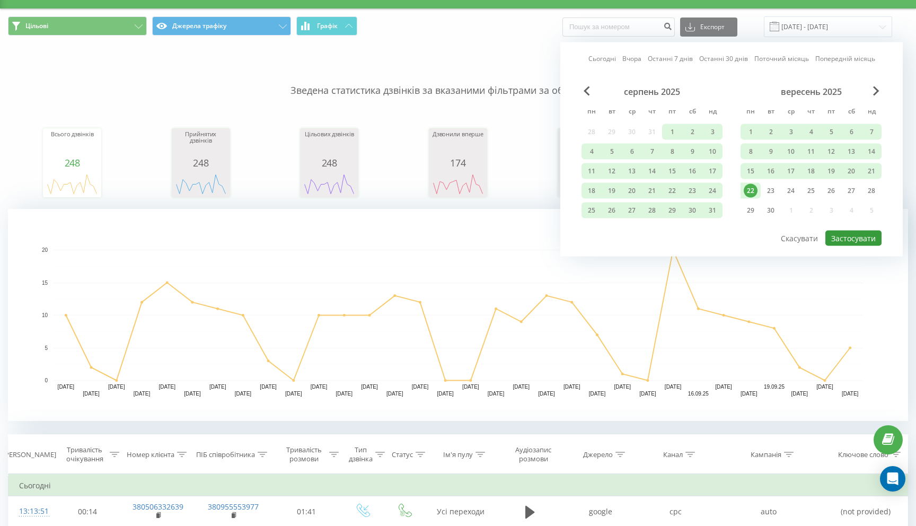
click at [860, 243] on button "Застосувати" at bounding box center [853, 238] width 56 height 15
type input "01.05.2025 - 22.09.2025"
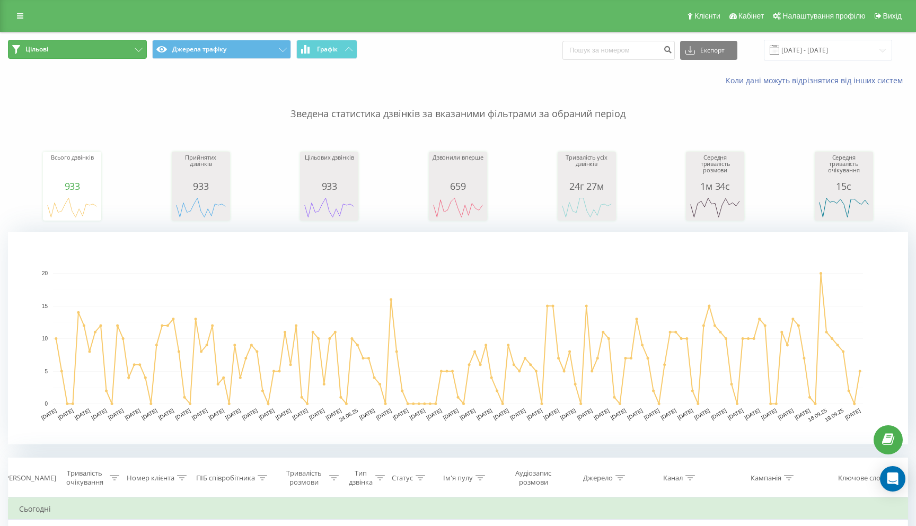
click at [129, 54] on button "Цільові" at bounding box center [77, 49] width 139 height 19
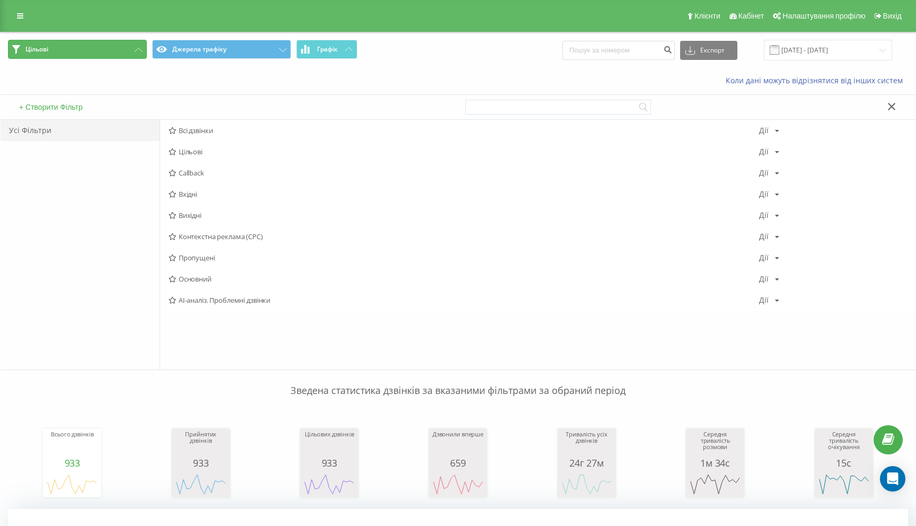
click at [59, 127] on div "Усі Фільтри" at bounding box center [80, 130] width 159 height 21
click at [67, 130] on div "Усі Фільтри" at bounding box center [80, 130] width 159 height 21
click at [895, 108] on icon at bounding box center [892, 106] width 8 height 7
